Goal: Task Accomplishment & Management: Use online tool/utility

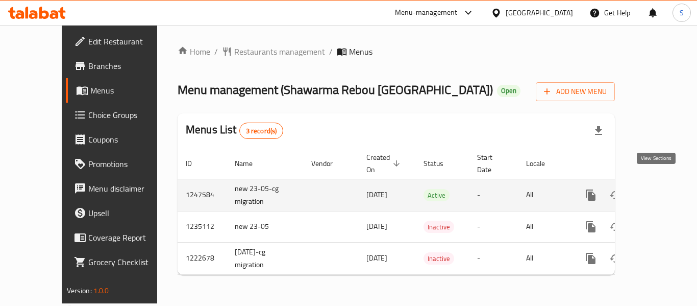
click at [659, 189] on icon "enhanced table" at bounding box center [665, 195] width 12 height 12
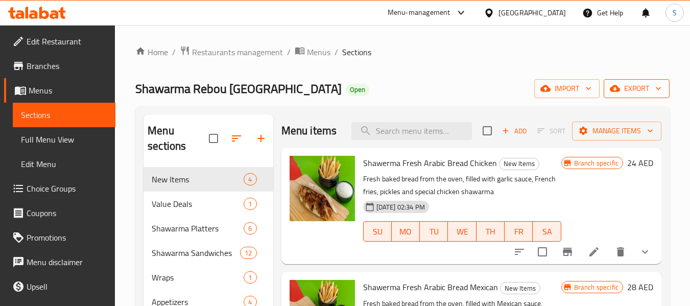
click at [653, 87] on icon "button" at bounding box center [658, 88] width 10 height 10
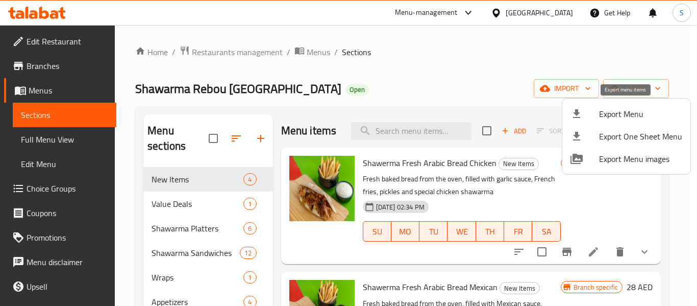
click at [631, 112] on span "Export Menu" at bounding box center [640, 114] width 83 height 12
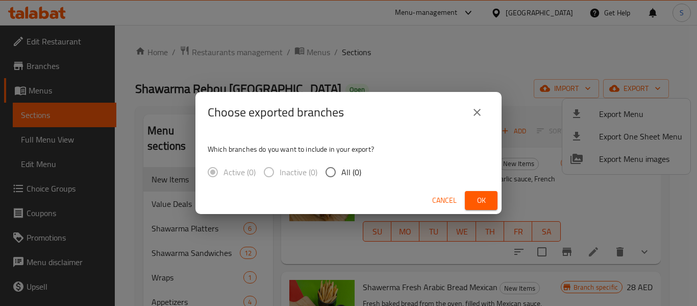
click at [335, 167] on input "All (0)" at bounding box center [330, 171] width 21 height 21
radio input "true"
click at [470, 203] on button "Ok" at bounding box center [481, 200] width 33 height 19
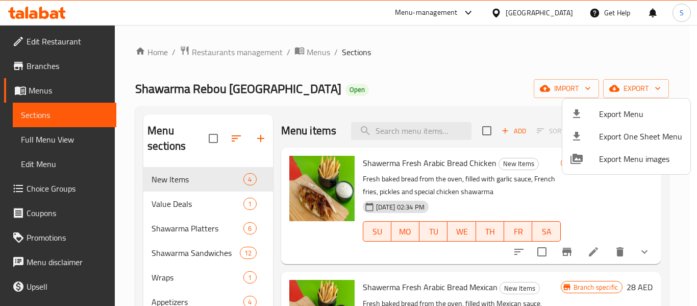
click at [538, 10] on div at bounding box center [348, 153] width 697 height 306
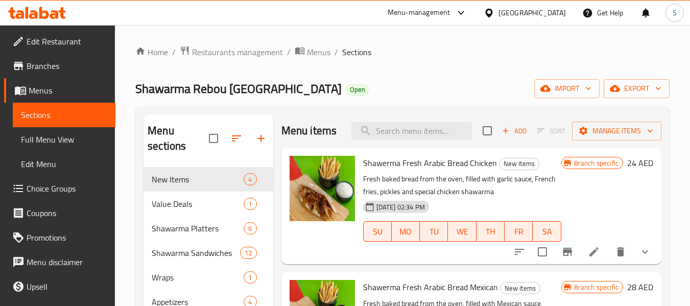
click at [511, 11] on div "United Arab Emirates" at bounding box center [531, 12] width 67 height 11
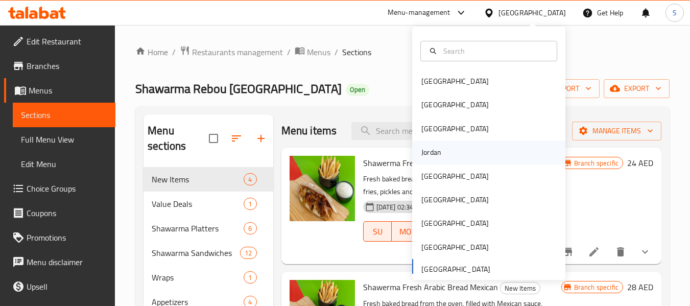
click at [477, 147] on div "Jordan" at bounding box center [488, 151] width 153 height 23
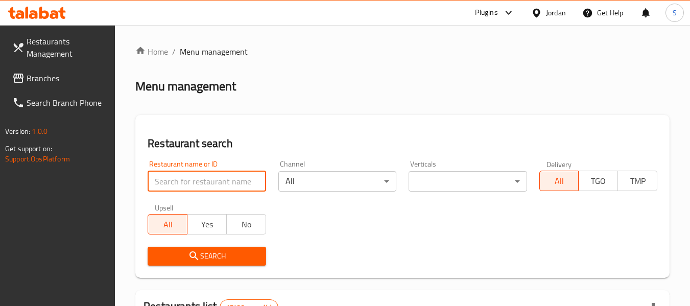
click at [201, 182] on input "search" at bounding box center [207, 181] width 118 height 20
paste input "706038"
type input "706038"
click button "Search" at bounding box center [207, 256] width 118 height 19
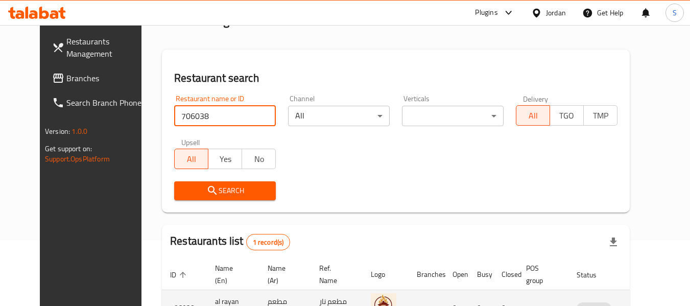
scroll to position [137, 0]
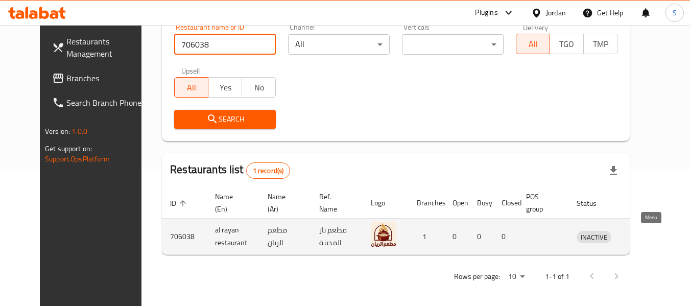
click at [642, 238] on icon "enhanced table" at bounding box center [640, 237] width 4 height 4
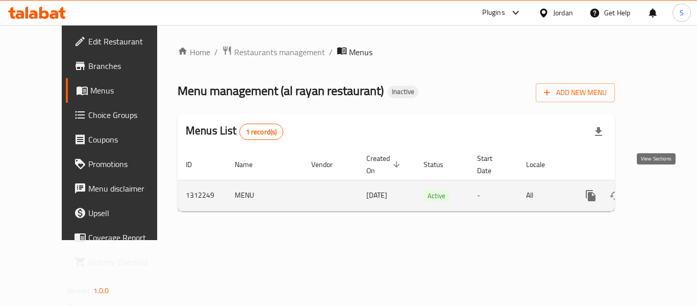
click at [659, 189] on icon "enhanced table" at bounding box center [665, 195] width 12 height 12
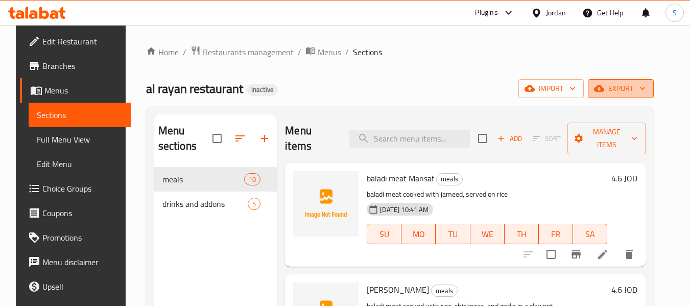
click at [636, 88] on span "export" at bounding box center [621, 88] width 50 height 13
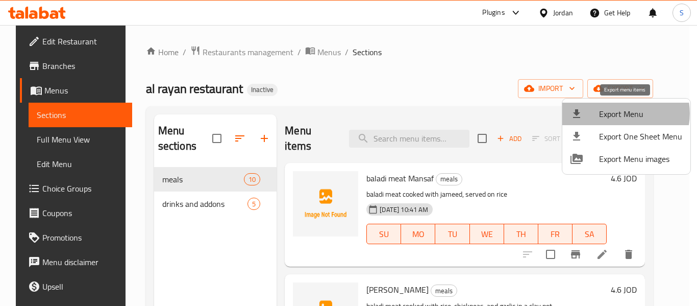
click at [622, 113] on span "Export Menu" at bounding box center [640, 114] width 83 height 12
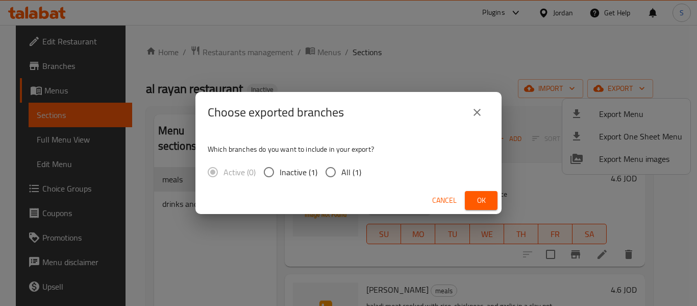
click at [350, 174] on span "All (1)" at bounding box center [352, 172] width 20 height 12
click at [342, 174] on input "All (1)" at bounding box center [330, 171] width 21 height 21
radio input "true"
click at [484, 201] on span "Ok" at bounding box center [481, 200] width 16 height 13
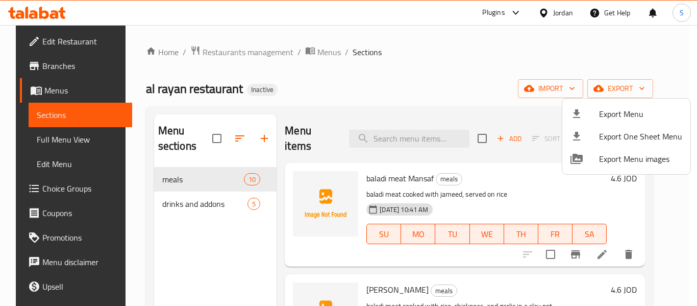
click at [371, 81] on div at bounding box center [348, 153] width 697 height 306
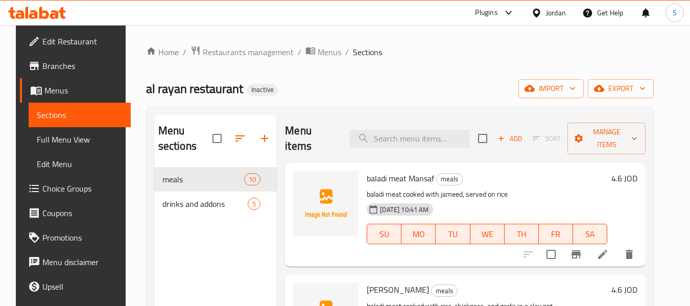
click at [76, 41] on span "Edit Restaurant" at bounding box center [82, 41] width 81 height 12
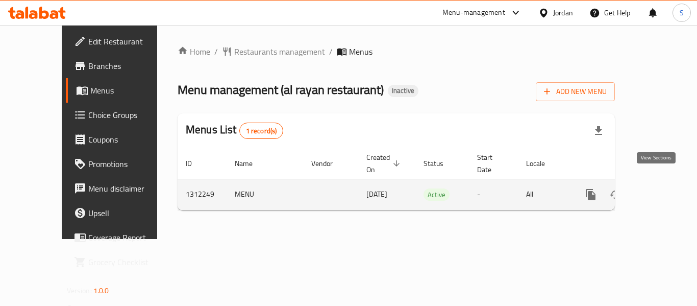
click at [662, 188] on icon "enhanced table" at bounding box center [665, 194] width 12 height 12
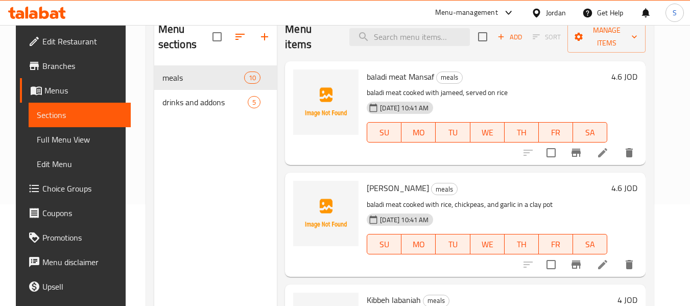
scroll to position [102, 0]
click at [72, 139] on span "Full Menu View" at bounding box center [80, 139] width 86 height 12
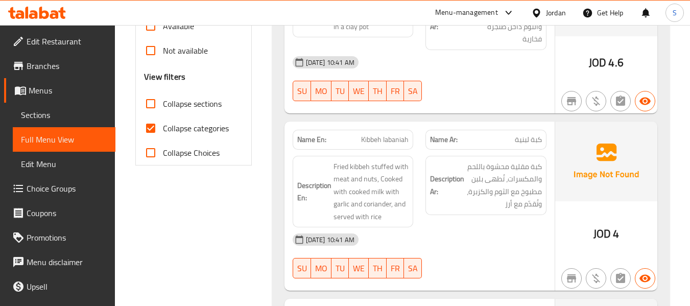
click at [203, 126] on span "Collapse categories" at bounding box center [196, 128] width 66 height 12
click at [163, 126] on input "Collapse categories" at bounding box center [150, 128] width 25 height 25
checkbox input "false"
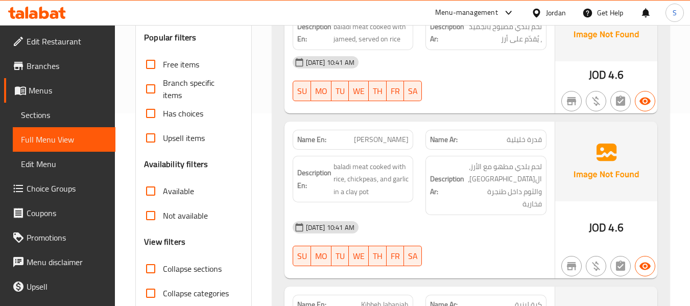
scroll to position [204, 0]
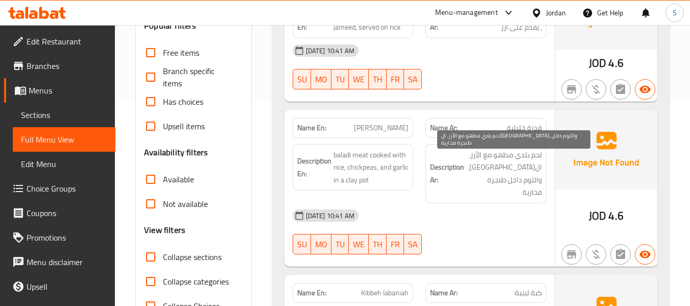
click at [509, 182] on span "لحم بلدي مطهو مع الأرز، الحمص، والثوم داخل طنجرة فخارية" at bounding box center [504, 174] width 76 height 50
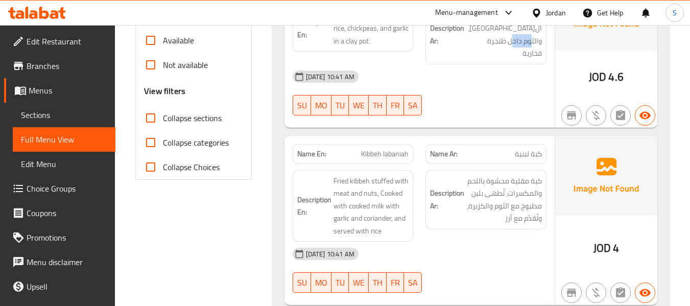
scroll to position [357, 0]
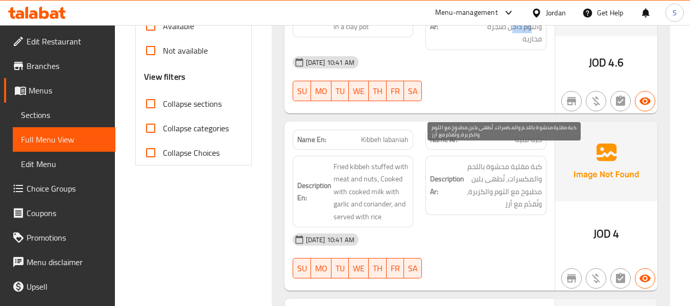
click at [521, 167] on span "كبة مقلية محشوة باللحم والمكسرات، تُطهى بلبن مطبوخ مع الثوم والكزبرة، وتُقدّم م…" at bounding box center [504, 185] width 76 height 50
click at [506, 191] on span "كبة مقلية محشوة باللحم والمكسرات، تُطهى بلبن مطبوخ مع الثوم والكزبرة، وتُقدّم م…" at bounding box center [504, 185] width 76 height 50
click at [506, 192] on span "كبة مقلية محشوة باللحم والمكسرات، تُطهى بلبن مطبوخ مع الثوم والكزبرة، وتُقدّم م…" at bounding box center [504, 185] width 76 height 50
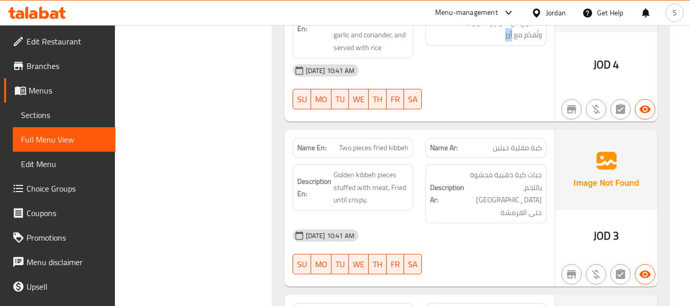
scroll to position [562, 0]
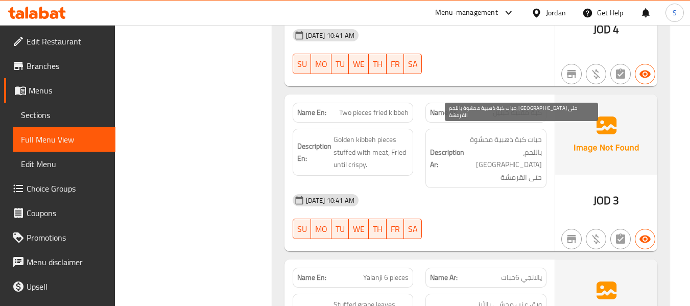
click at [532, 156] on span "حبات كبة ذهبية محشوة باللحم، مقلية حتى القرمشة" at bounding box center [504, 158] width 76 height 50
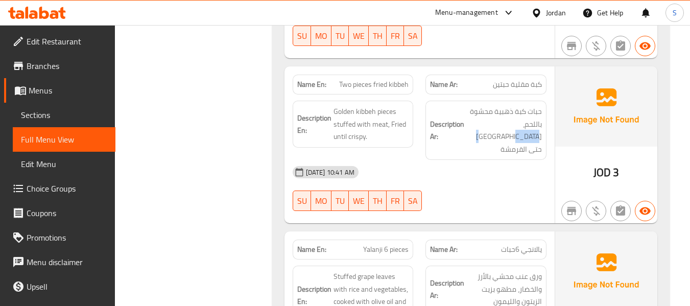
scroll to position [715, 0]
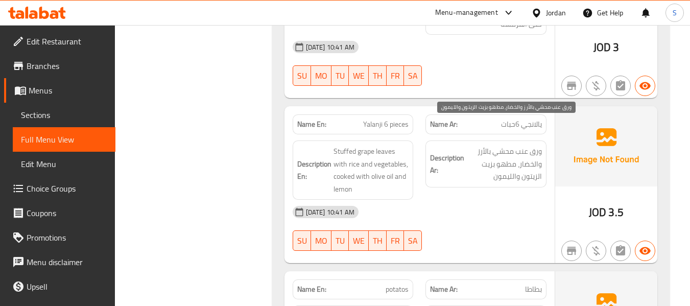
click at [509, 156] on span "ورق عنب محشي بالأرز والخضار، مطهو بزيت الزيتون والليمون" at bounding box center [504, 164] width 76 height 38
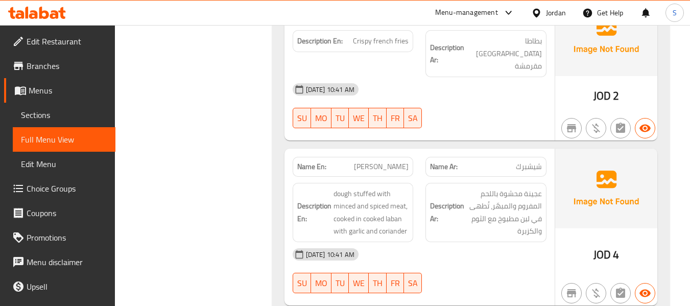
scroll to position [1021, 0]
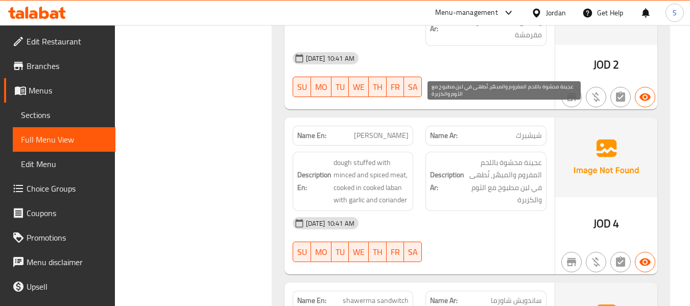
click at [502, 156] on span "عجينة محشوة باللحم المفروم والمبهّر، تُطهى في لبن مطبوخ مع الثوم والكزبرة" at bounding box center [504, 181] width 76 height 50
click at [524, 156] on span "عجينة محشوة باللحم المفروم والمبهّر، تُطهى في لبن مطبوخ مع الثوم والكزبرة" at bounding box center [504, 181] width 76 height 50
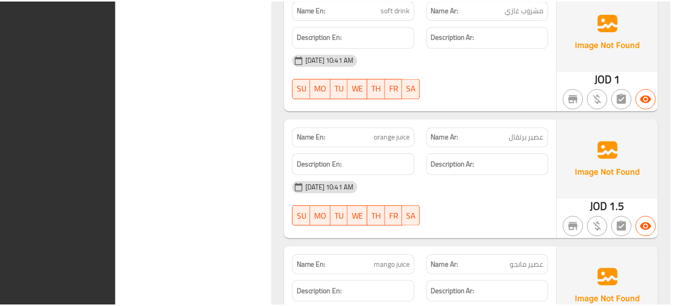
scroll to position [2096, 0]
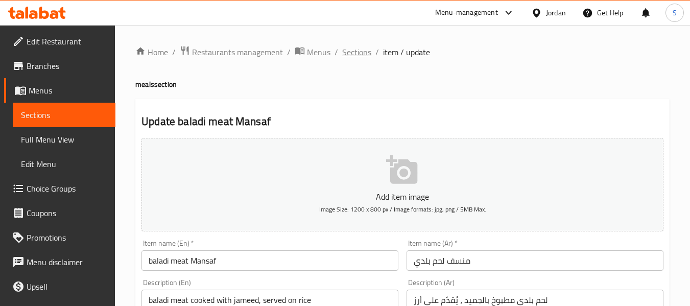
click at [355, 51] on span "Sections" at bounding box center [356, 52] width 29 height 12
